Goal: Task Accomplishment & Management: Use online tool/utility

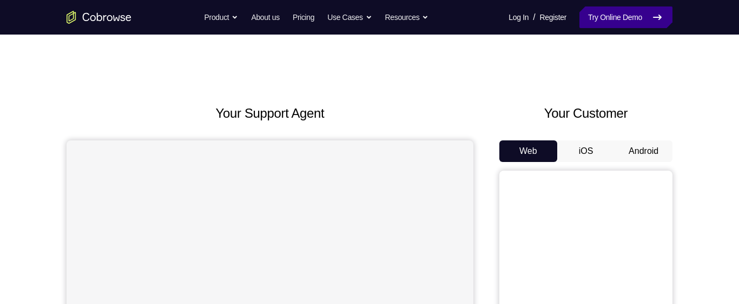
click at [630, 12] on link "Try Online Demo" at bounding box center [625, 17] width 93 height 22
click at [651, 154] on button "Android" at bounding box center [643, 152] width 58 height 22
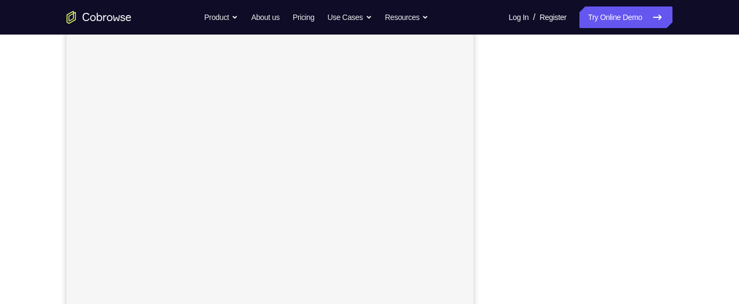
scroll to position [172, 0]
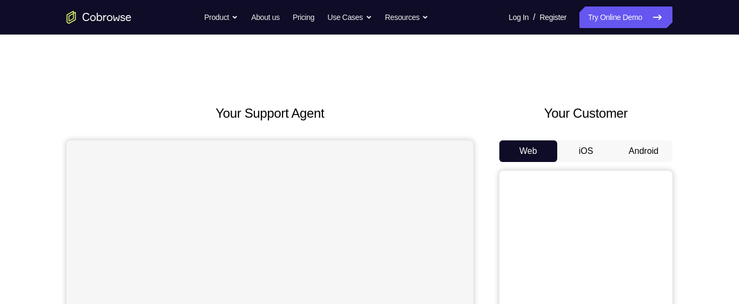
click at [645, 159] on button "Android" at bounding box center [643, 152] width 58 height 22
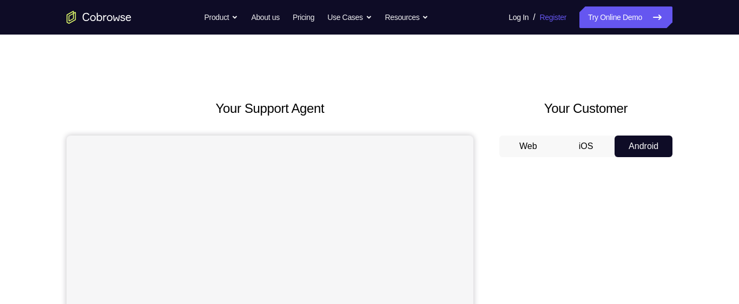
scroll to position [3, 0]
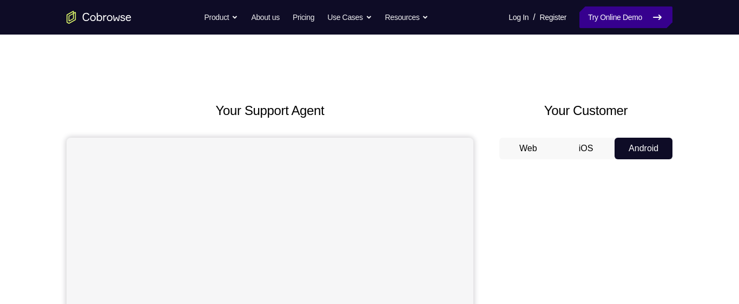
click at [639, 19] on link "Try Online Demo" at bounding box center [625, 17] width 93 height 22
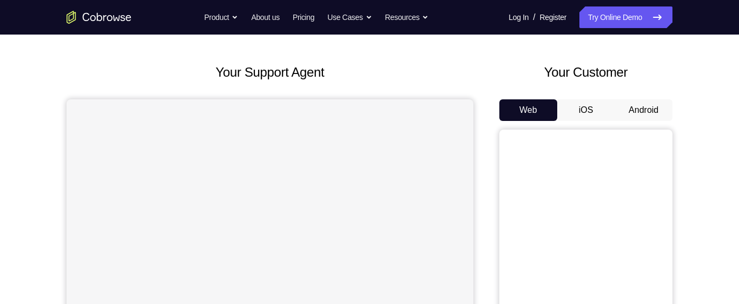
scroll to position [44, 0]
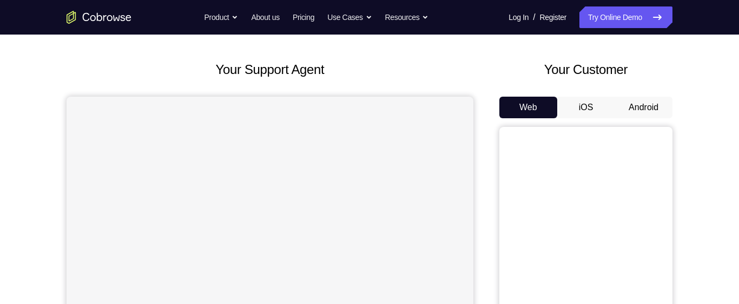
click at [658, 107] on button "Android" at bounding box center [643, 108] width 58 height 22
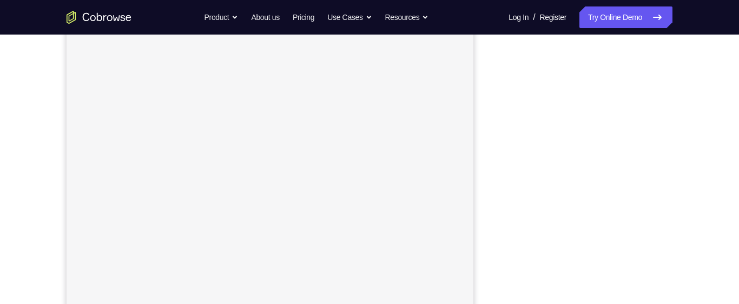
scroll to position [140, 0]
